Goal: Information Seeking & Learning: Check status

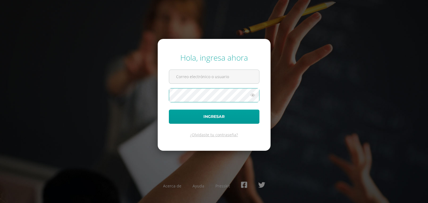
type input "juandiaz14@colegioselshaddai.edu.gt"
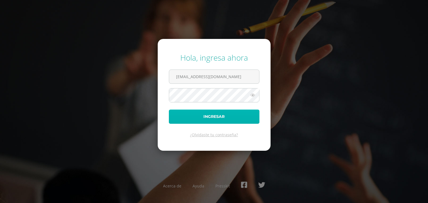
click at [226, 112] on button "Ingresar" at bounding box center [214, 117] width 91 height 14
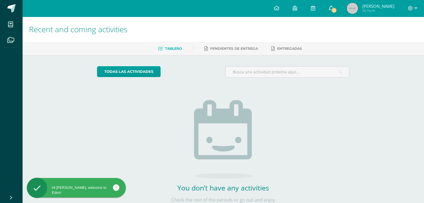
click at [337, 9] on span "12" at bounding box center [334, 10] width 6 height 6
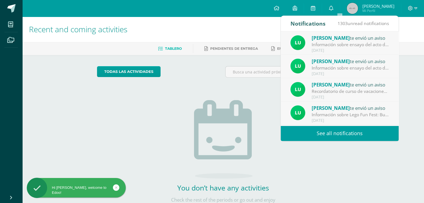
click at [339, 40] on span "[PERSON_NAME]" at bounding box center [331, 38] width 38 height 6
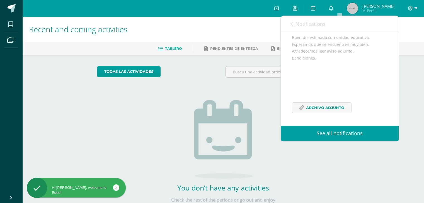
scroll to position [61, 0]
click at [329, 110] on span "Archivo Adjunto" at bounding box center [325, 108] width 38 height 10
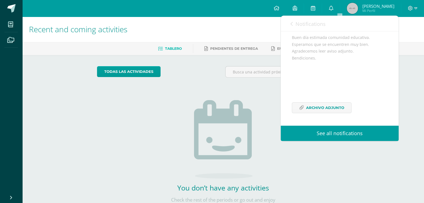
click at [292, 26] on link "Notifications" at bounding box center [307, 24] width 35 height 16
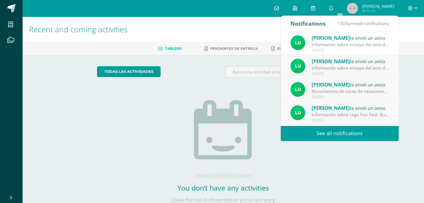
click at [310, 60] on div "[PERSON_NAME] te envió un aviso Información sobre ensayo del acto de bendición …" at bounding box center [339, 67] width 98 height 18
